Goal: Find specific page/section: Find specific page/section

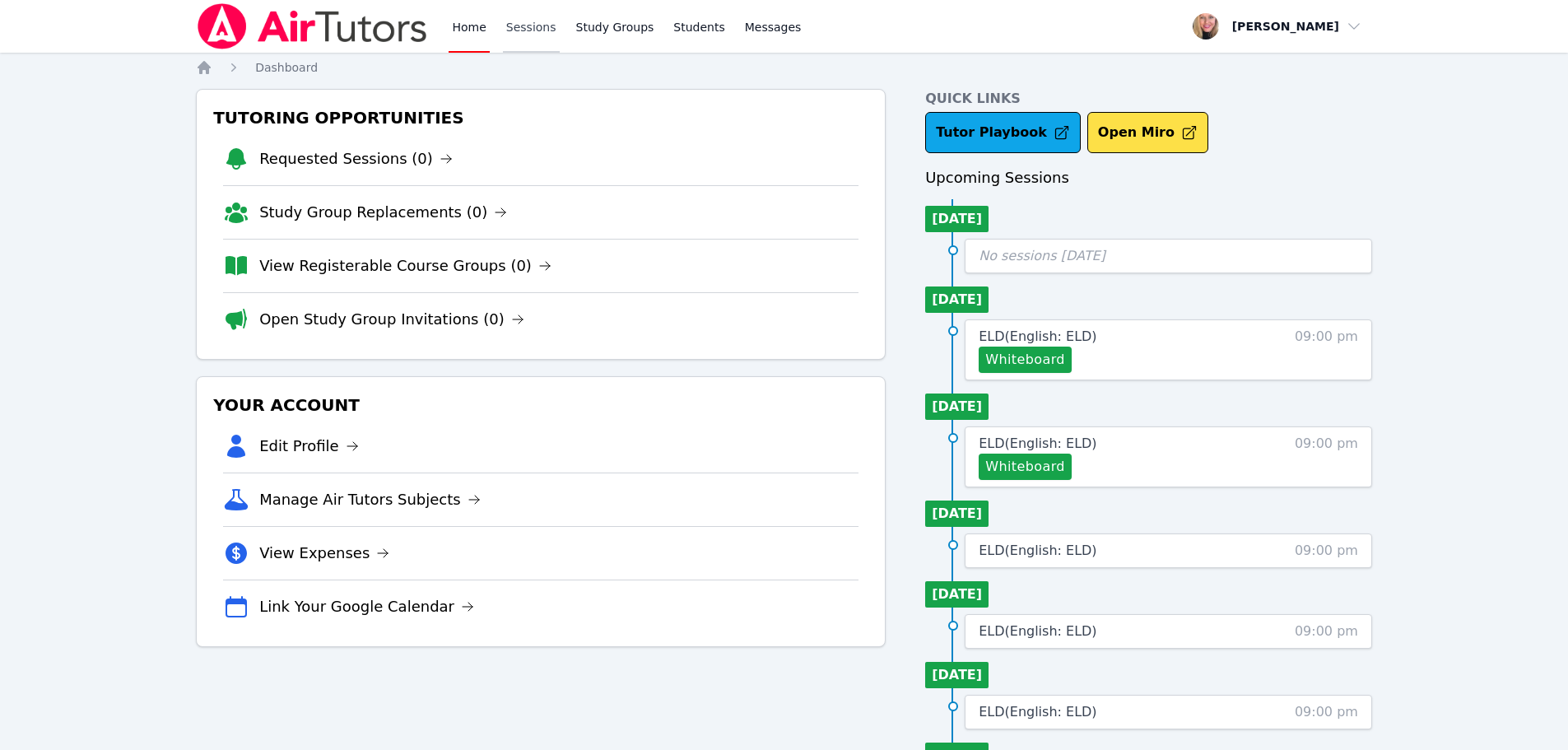
click at [536, 34] on link "Sessions" at bounding box center [531, 26] width 56 height 53
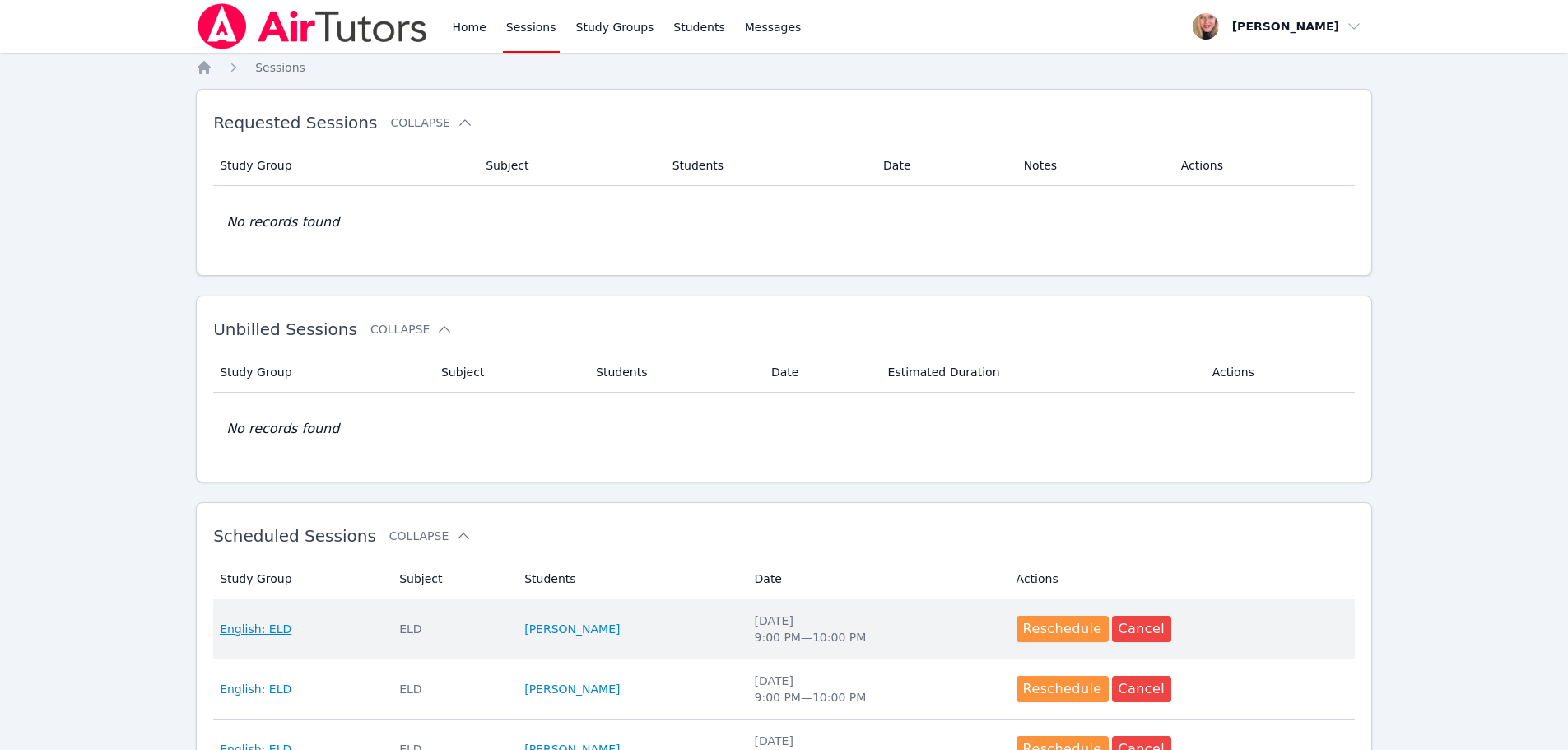
click at [260, 629] on span "English: ELD" at bounding box center [255, 628] width 72 height 16
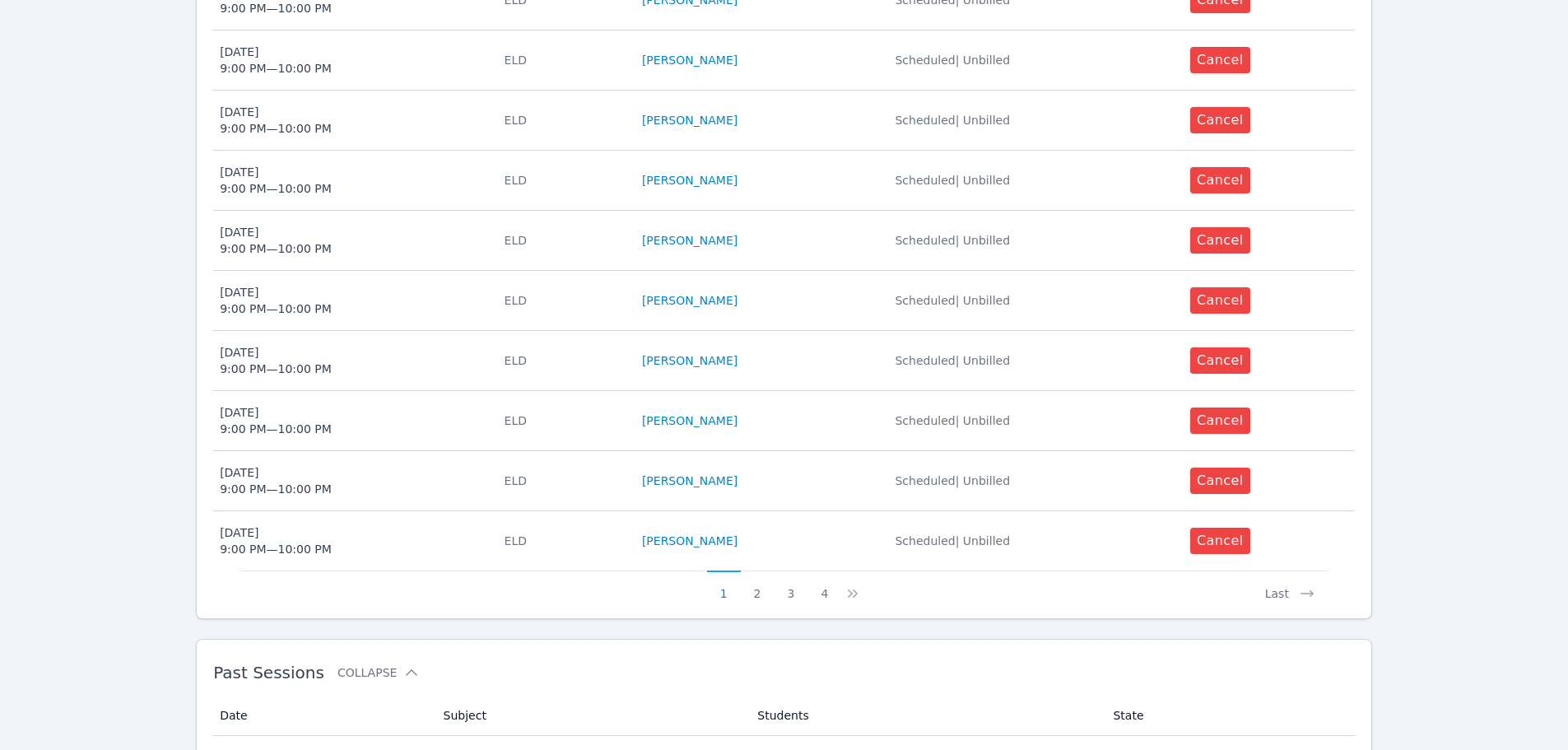
scroll to position [576, 0]
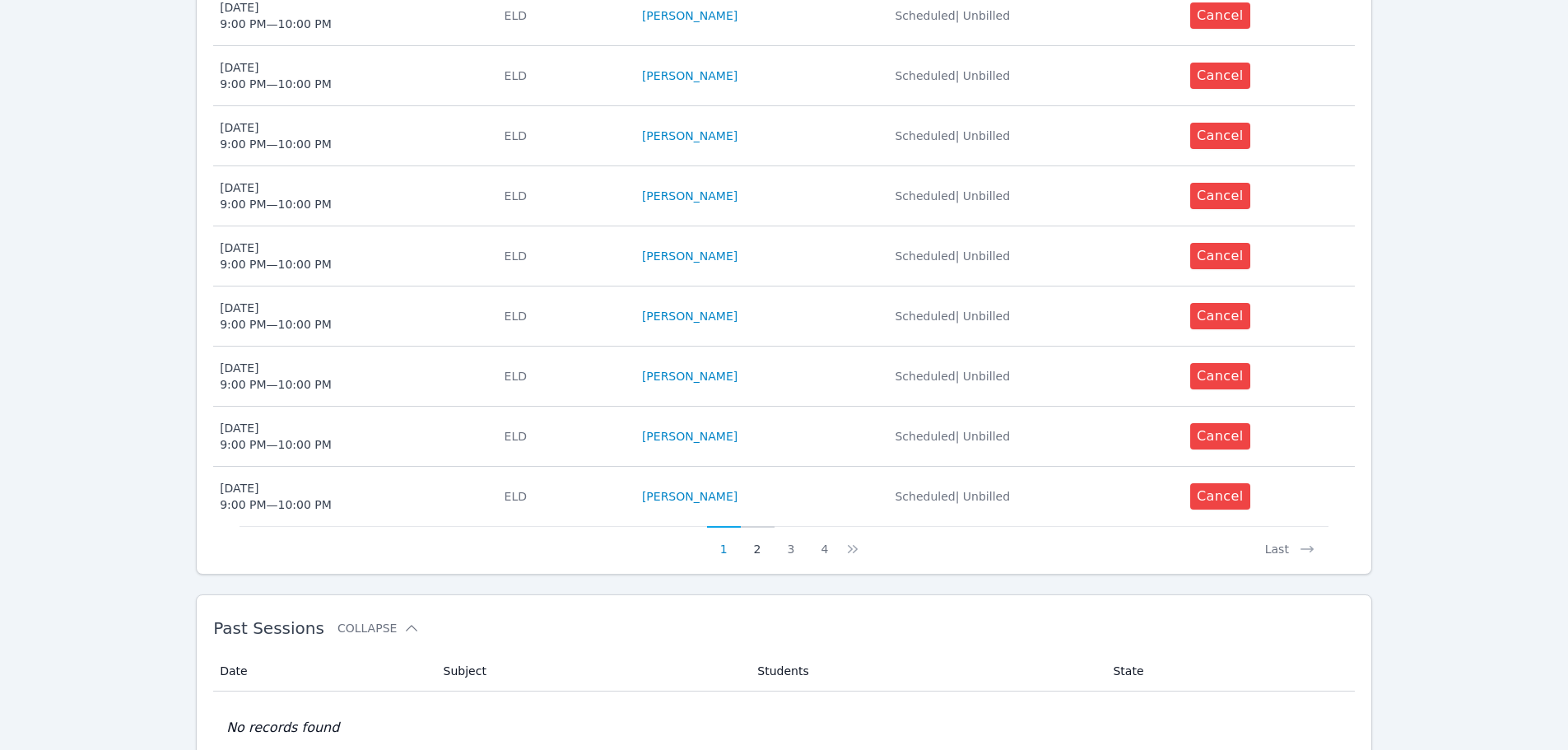
click at [754, 546] on button "2" at bounding box center [758, 541] width 34 height 31
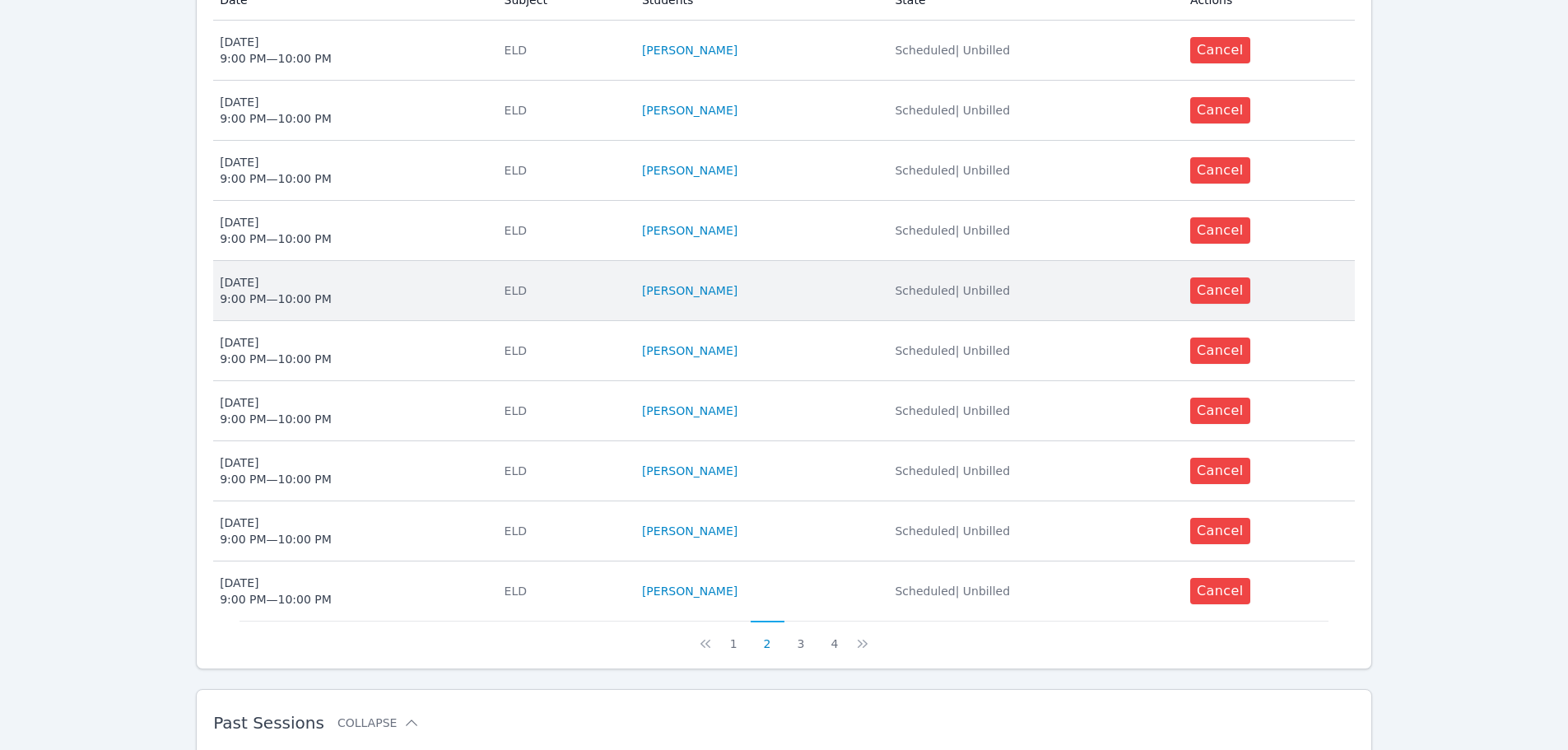
scroll to position [494, 0]
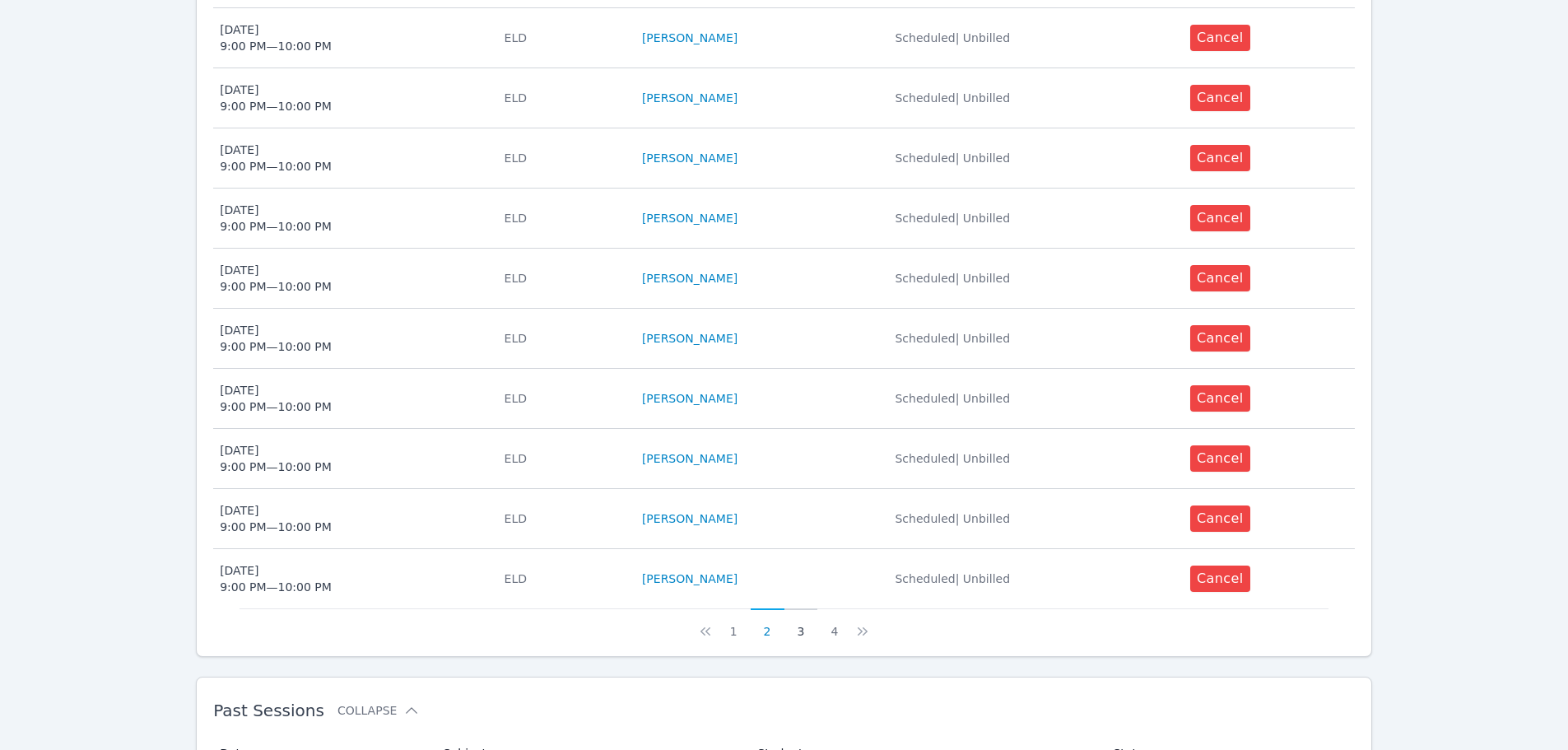
click at [797, 635] on button "3" at bounding box center [801, 623] width 34 height 31
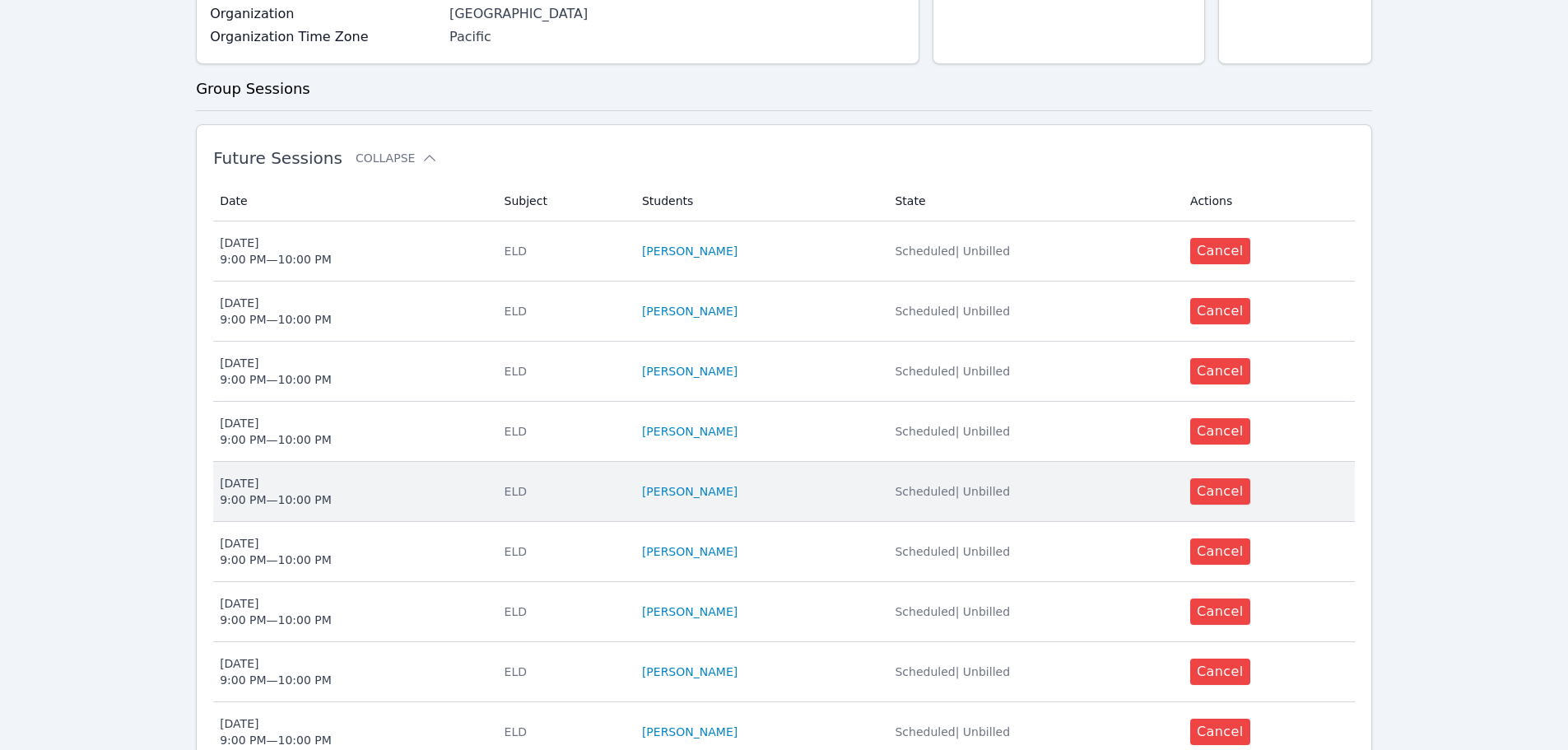
scroll to position [0, 0]
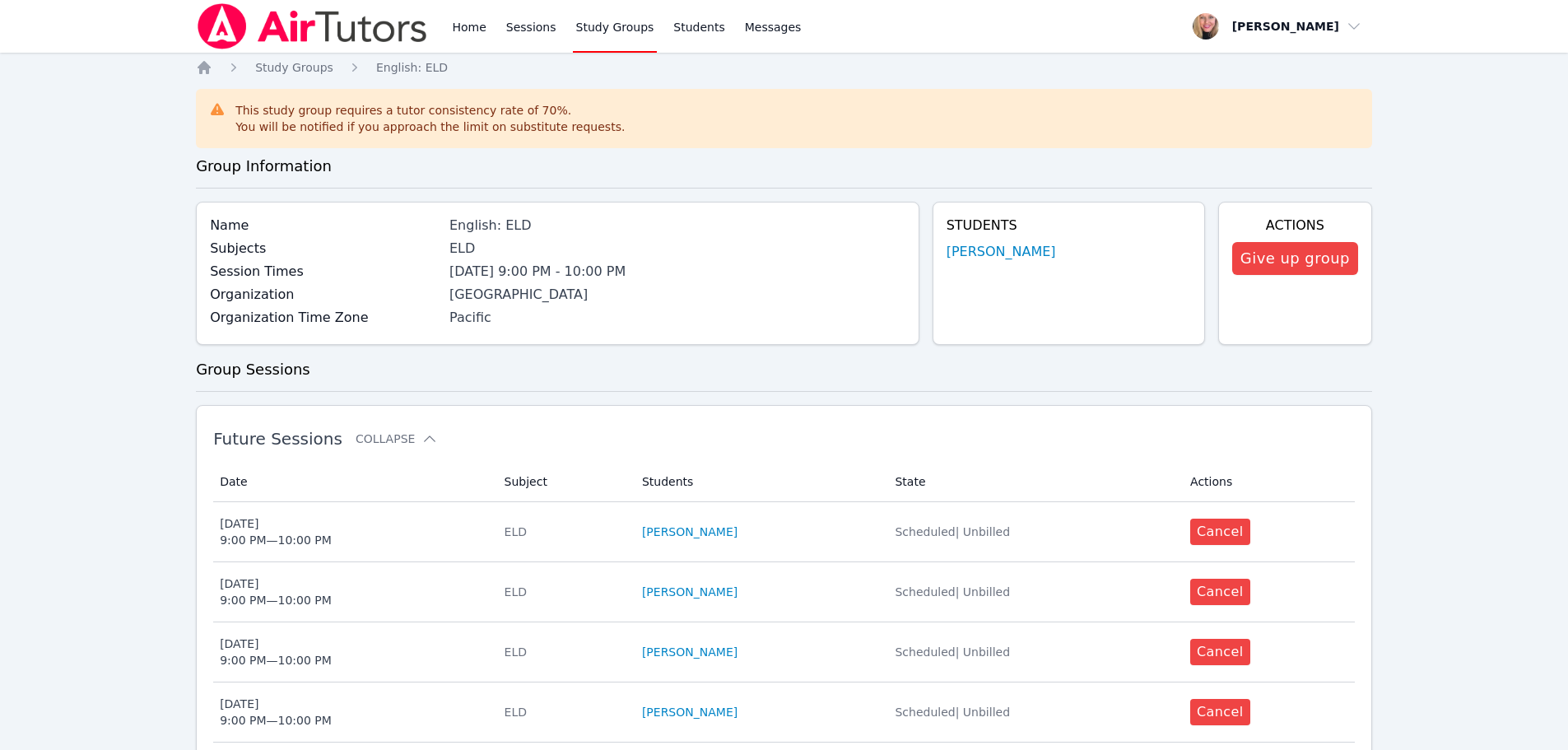
click at [333, 26] on img at bounding box center [313, 26] width 233 height 46
